Goal: Information Seeking & Learning: Learn about a topic

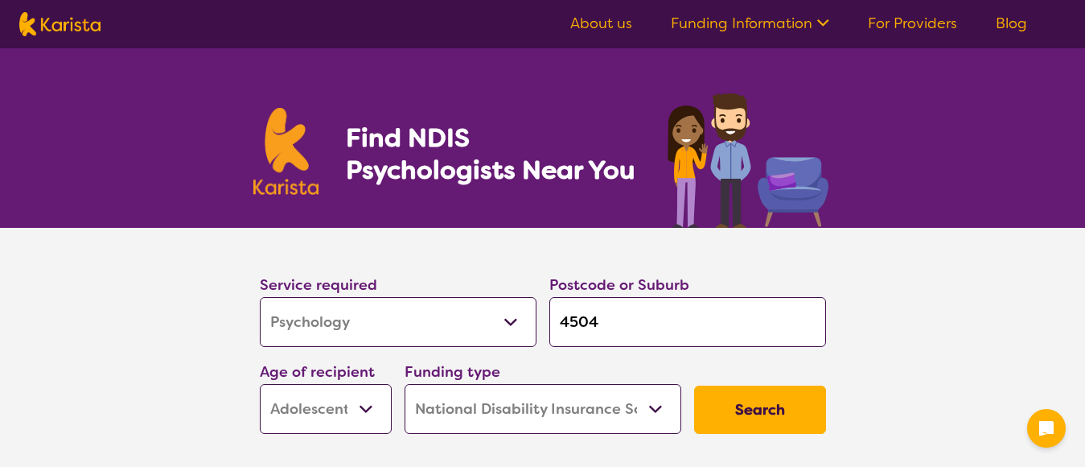
select select "Psychology"
select select "AS"
select select "NDIS"
select select "Psychology"
select select "AS"
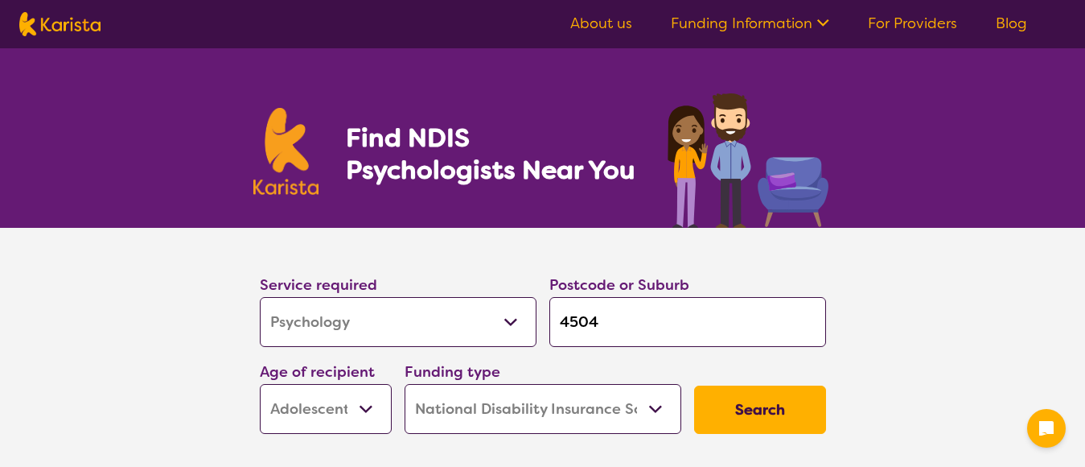
select select "NDIS"
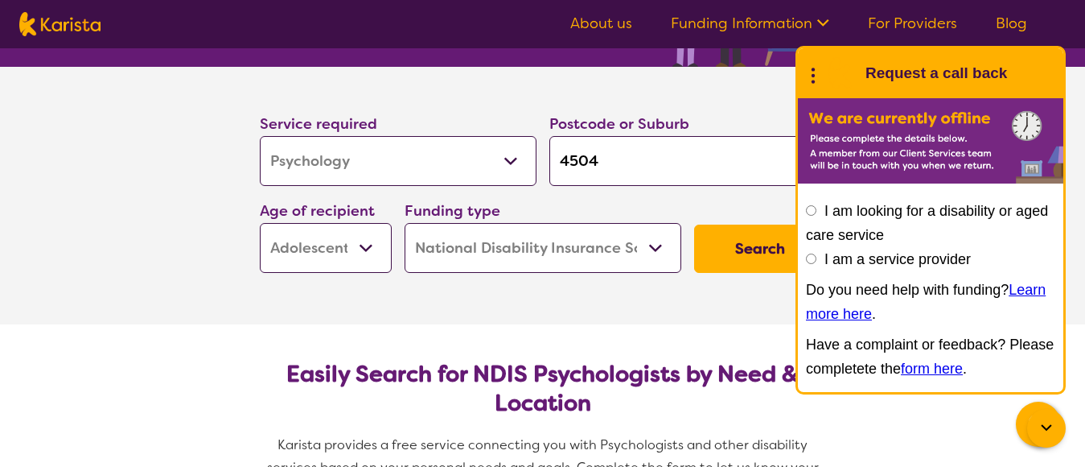
click at [763, 262] on button "Search" at bounding box center [760, 248] width 132 height 48
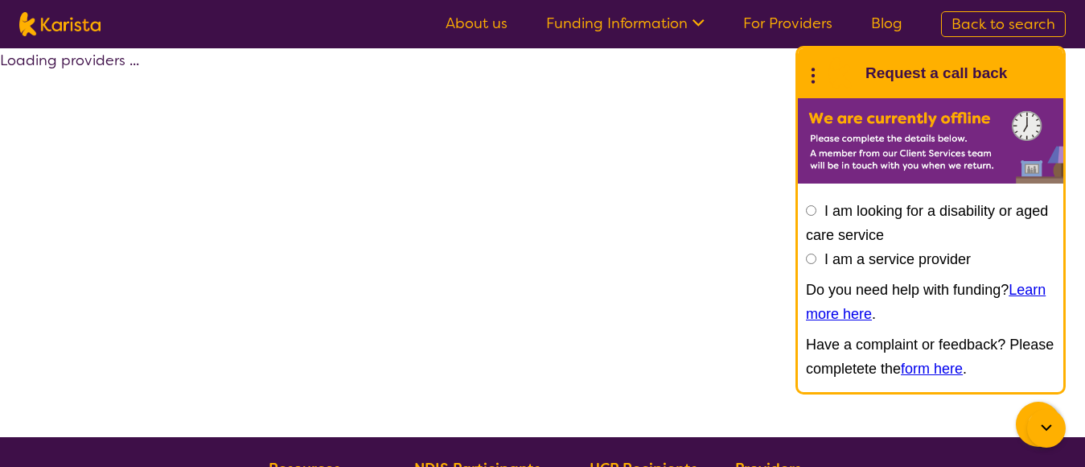
select select "by_score"
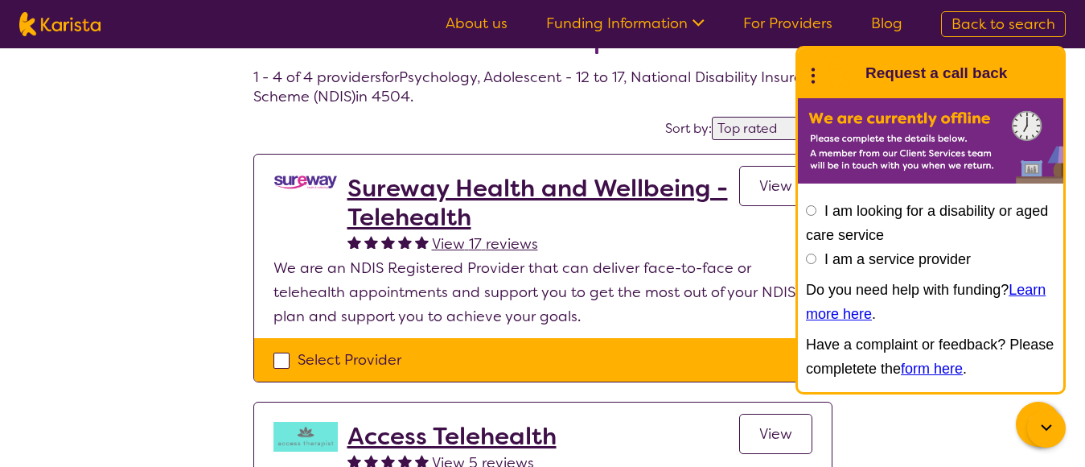
scroll to position [241, 0]
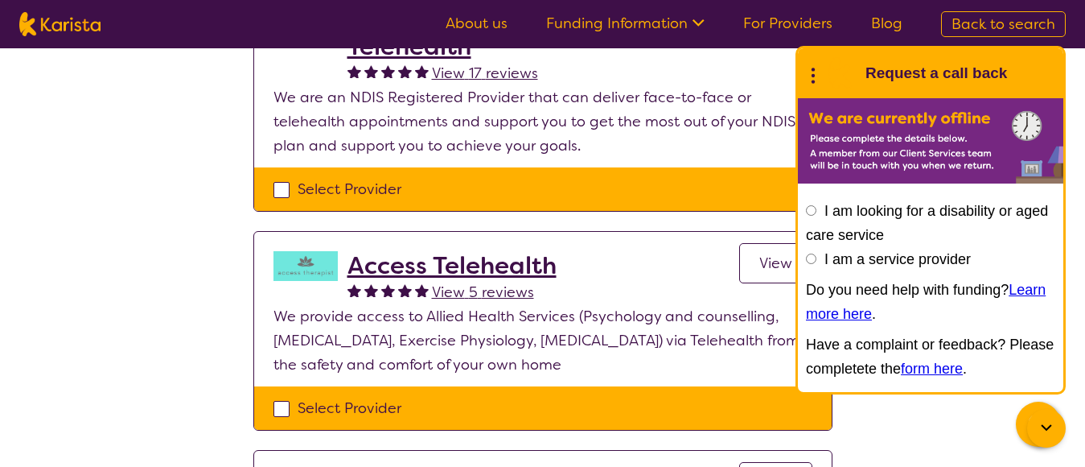
click at [487, 267] on h2 "Access Telehealth" at bounding box center [452, 265] width 209 height 29
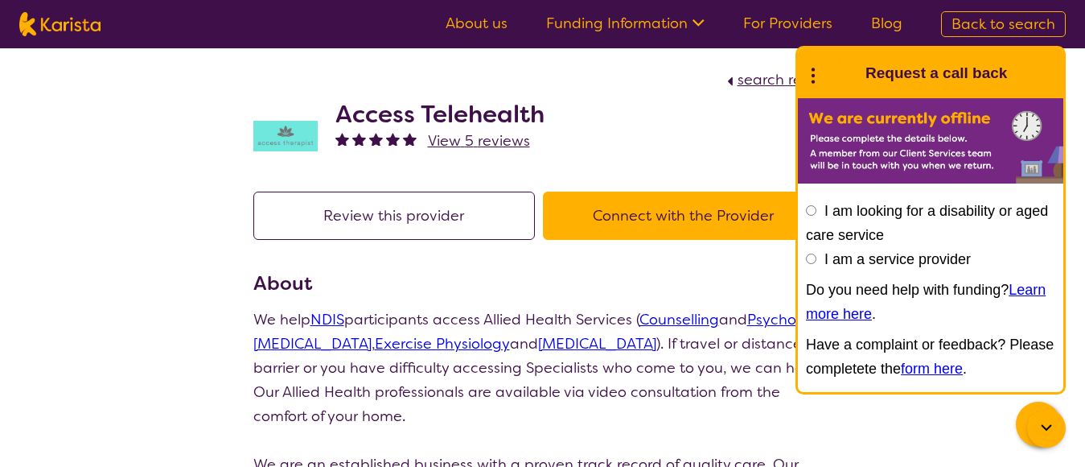
click at [816, 76] on icon at bounding box center [813, 73] width 21 height 25
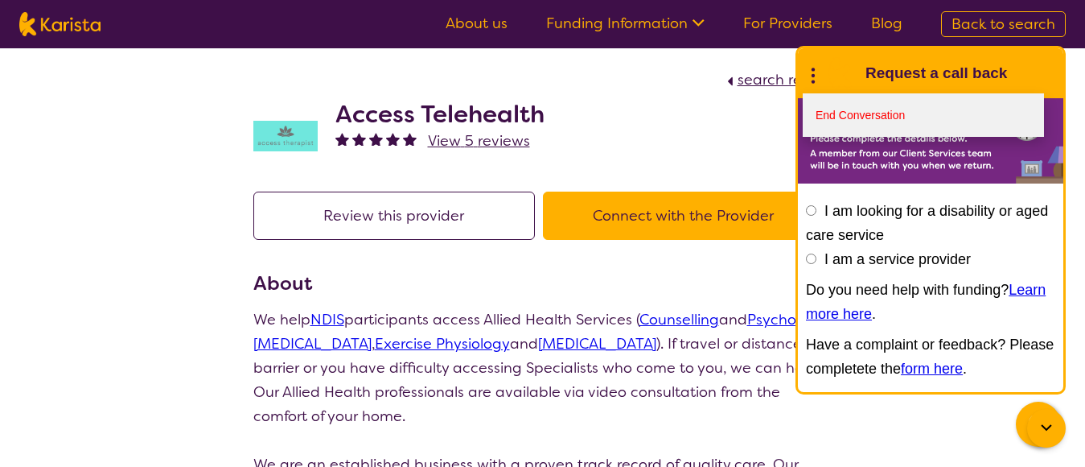
click at [827, 113] on link "End Conversation" at bounding box center [923, 114] width 241 height 43
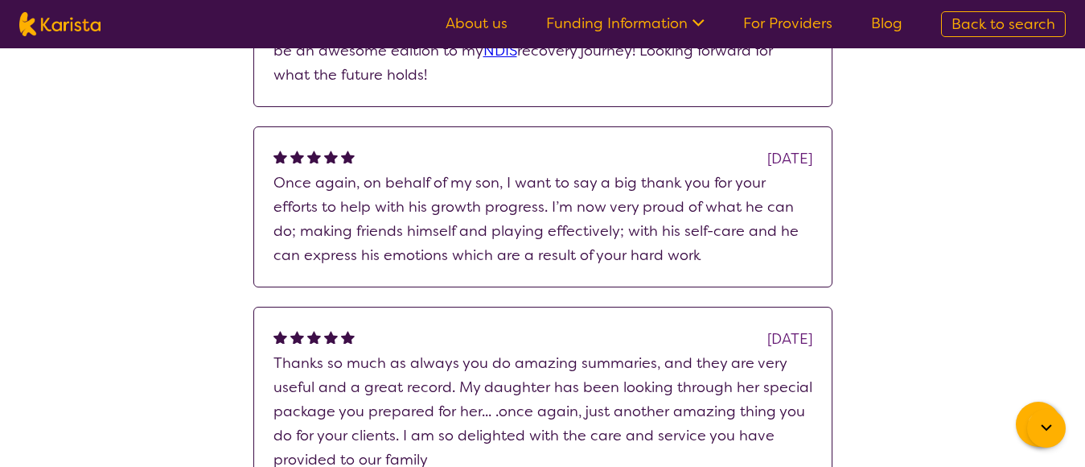
scroll to position [1287, 0]
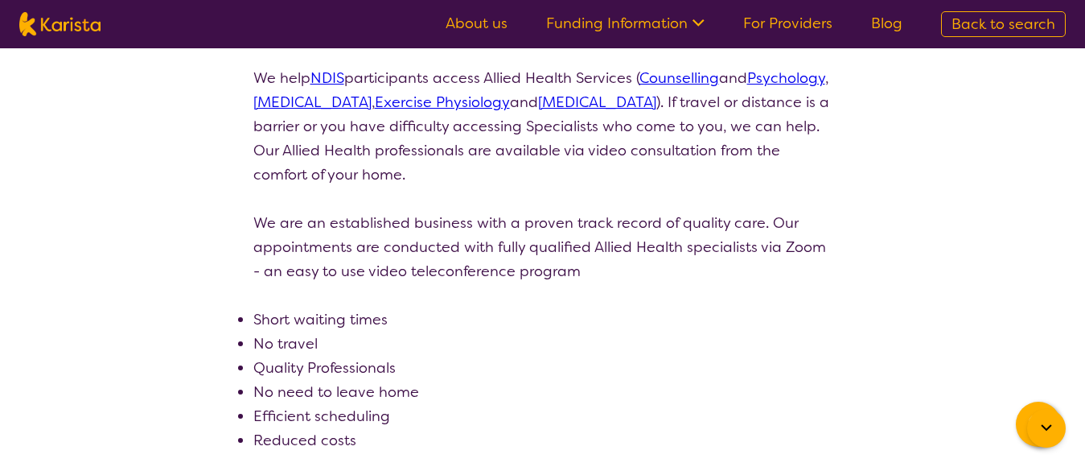
select select "by_score"
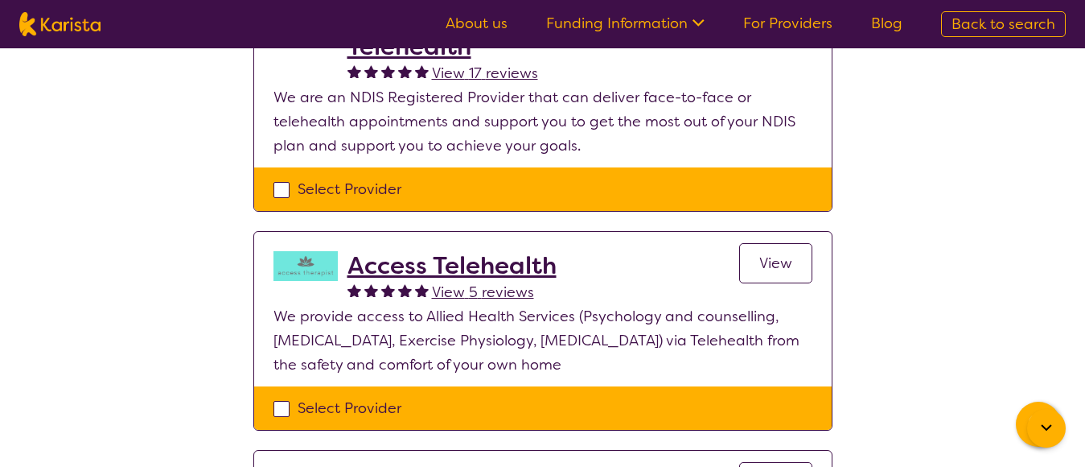
select select "Psychology"
select select "AS"
select select "NDIS"
select select "Psychology"
select select "AS"
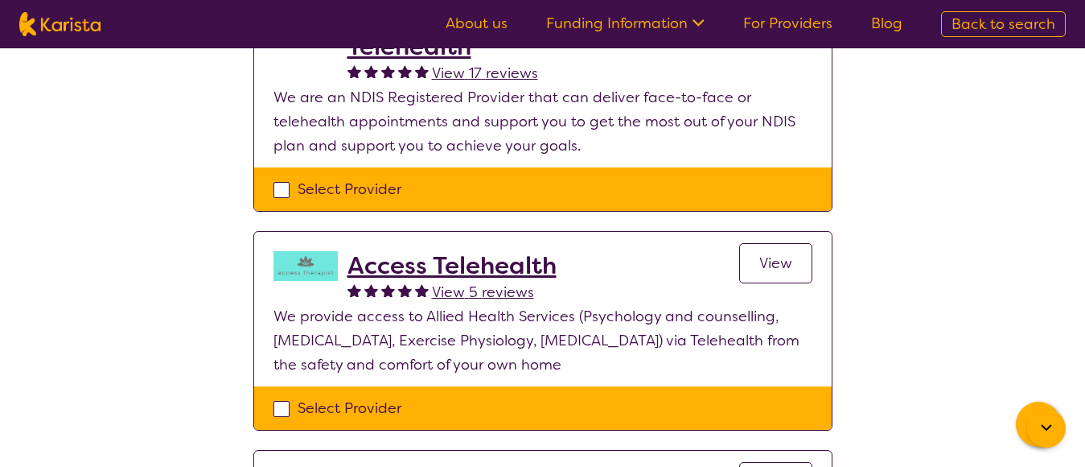
select select "NDIS"
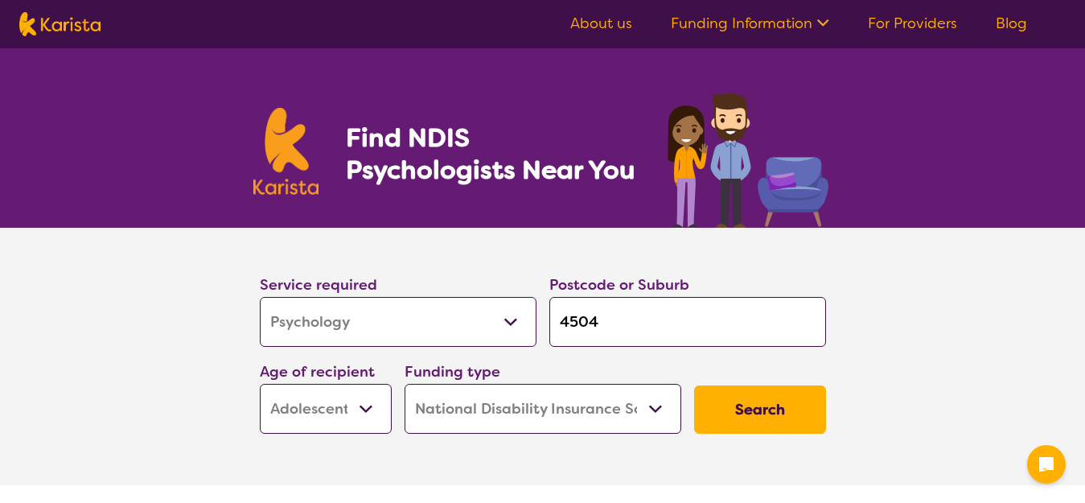
select select "Psychology"
select select "AS"
select select "NDIS"
select select "Psychology"
select select "AS"
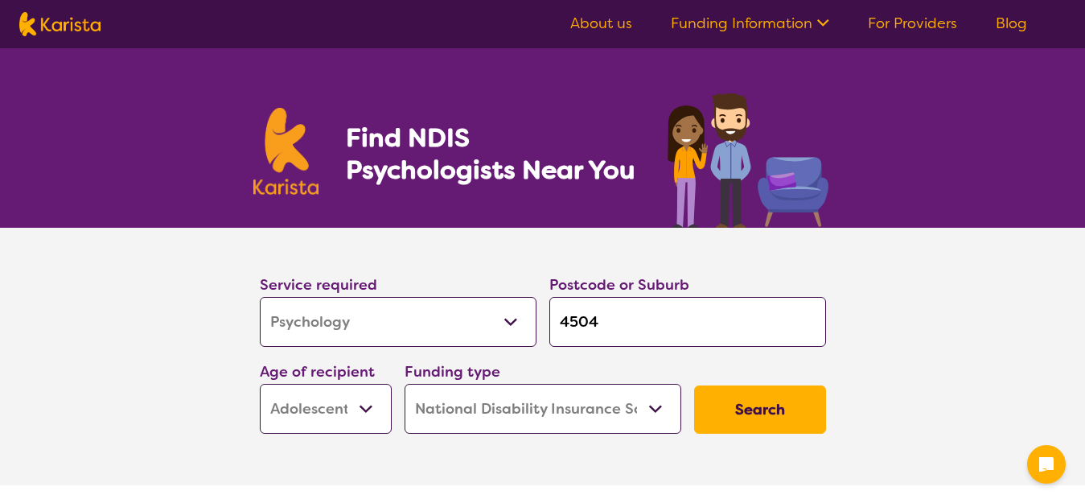
select select "NDIS"
